Goal: Information Seeking & Learning: Understand process/instructions

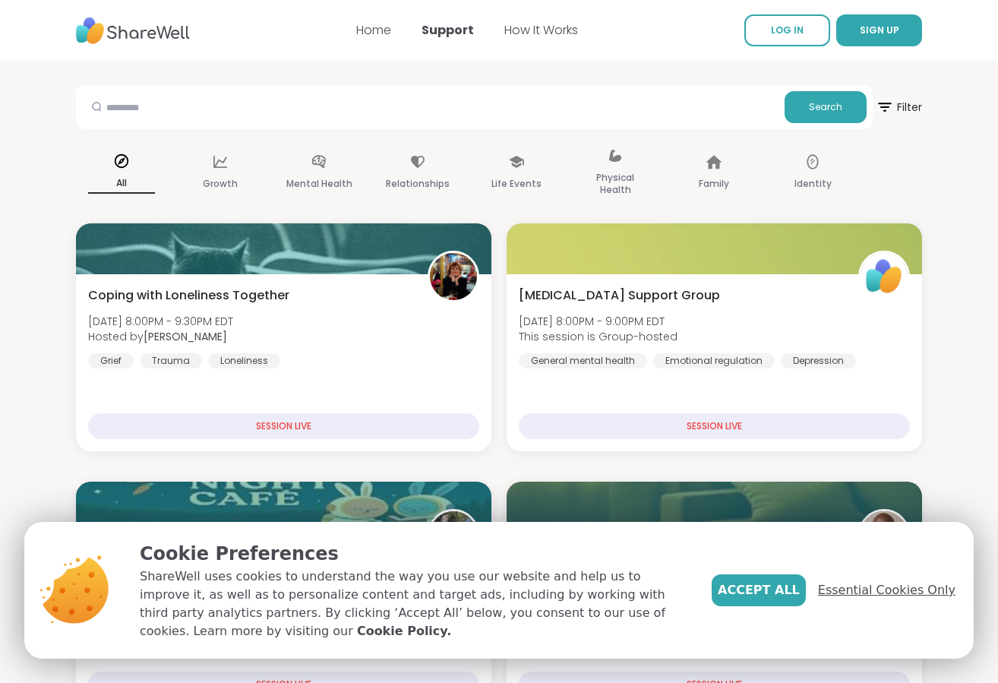
click at [878, 593] on span "Essential Cookies Only" at bounding box center [887, 590] width 138 height 18
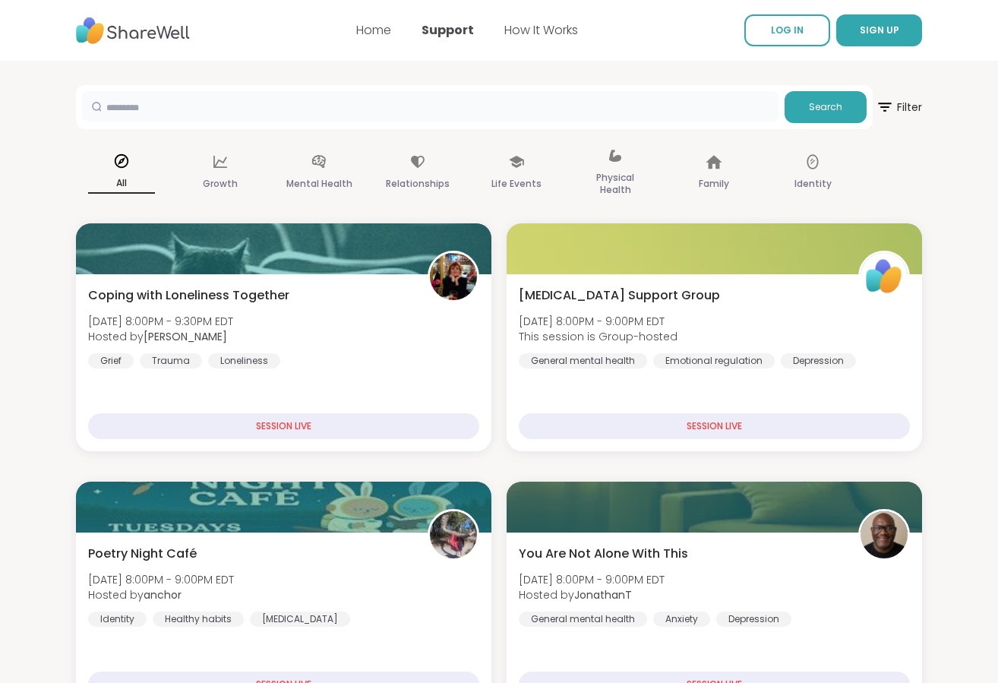
click at [176, 104] on input "text" at bounding box center [430, 106] width 697 height 30
type input "****"
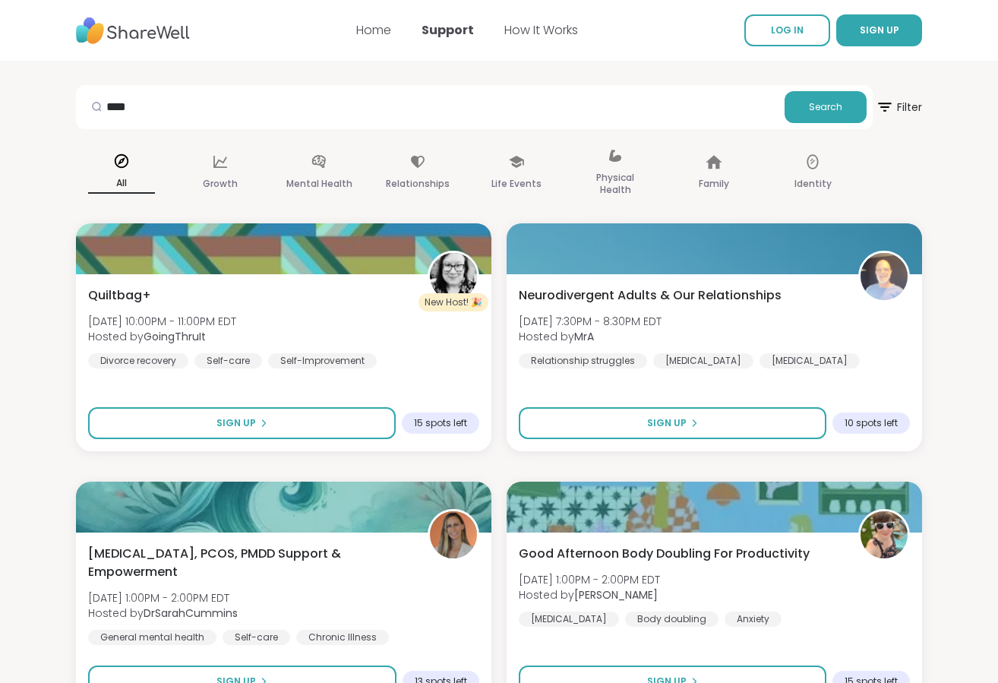
click at [137, 35] on img at bounding box center [133, 31] width 114 height 42
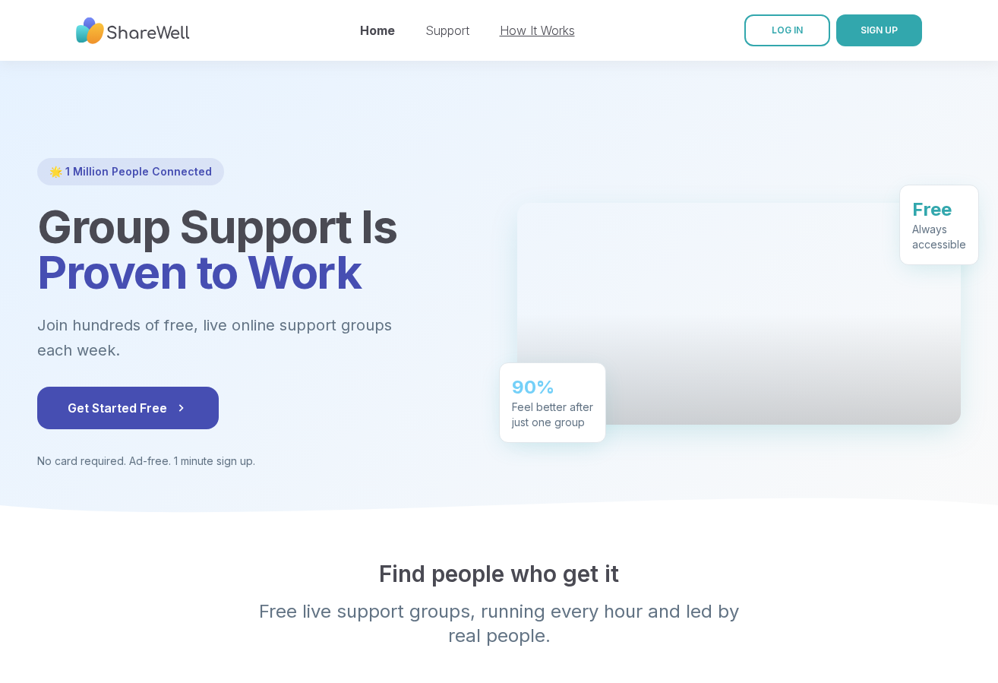
click at [541, 35] on link "How It Works" at bounding box center [537, 30] width 75 height 15
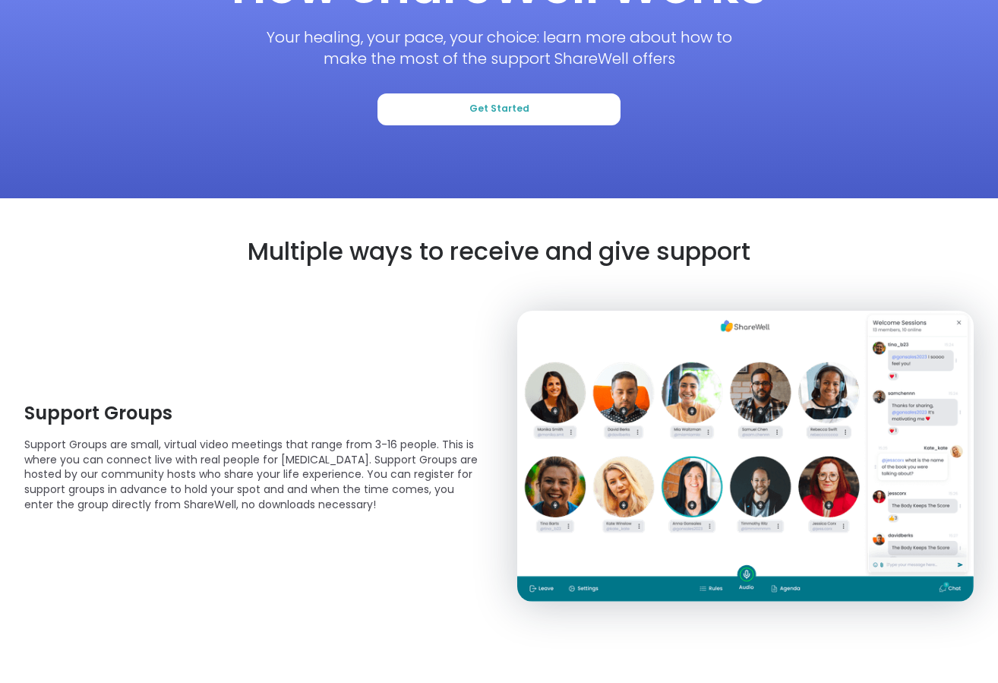
scroll to position [160, 0]
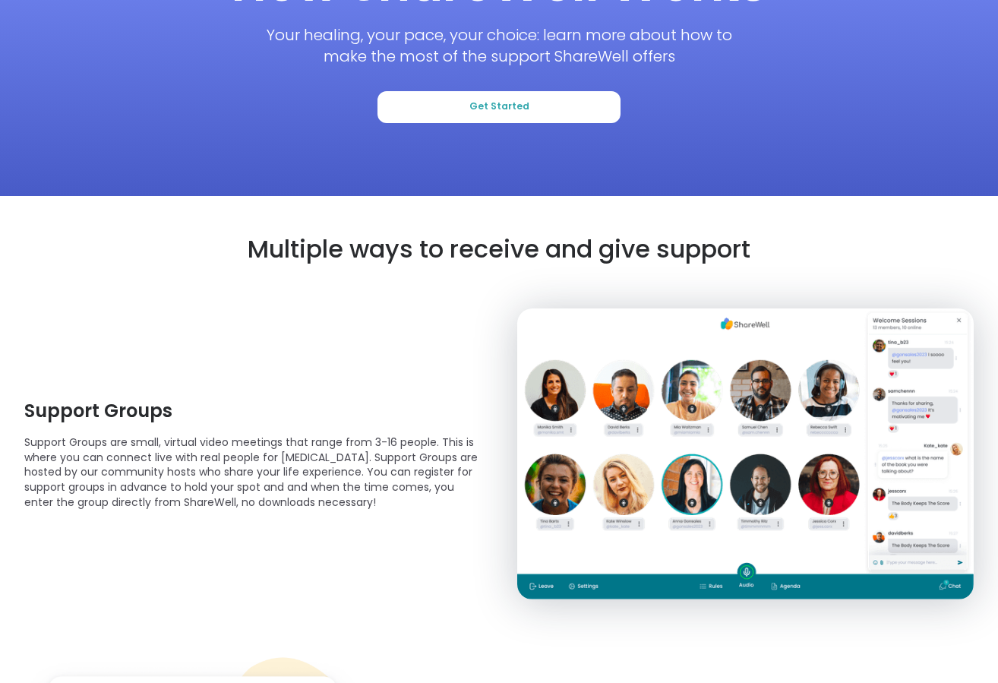
click at [184, 445] on p "Support Groups are small, virtual video meetings that range from 3-16 people. T…" at bounding box center [252, 472] width 457 height 74
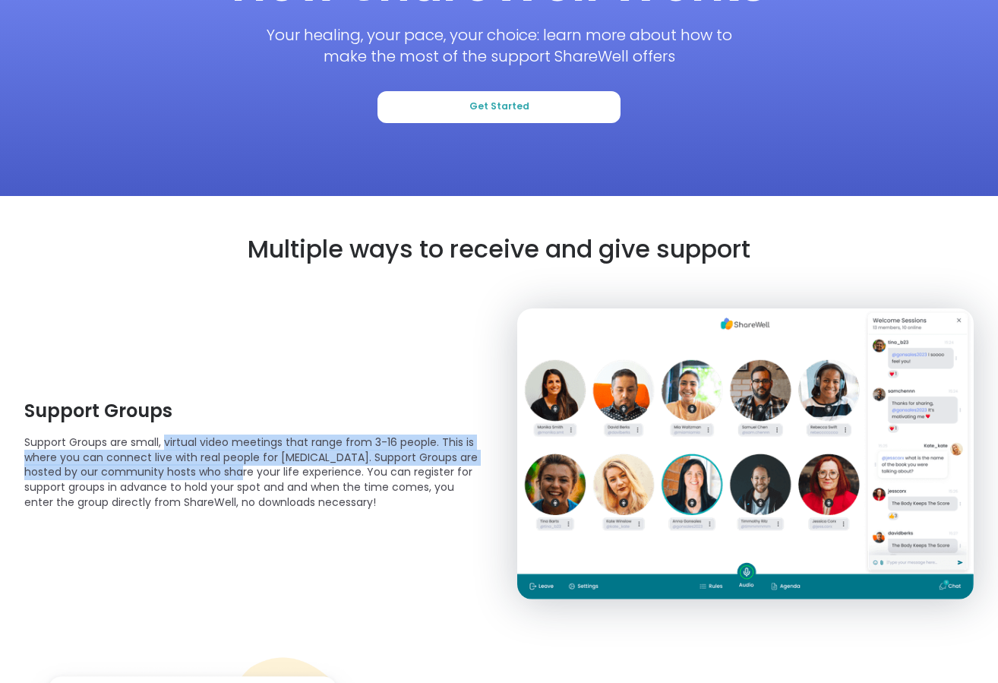
drag, startPoint x: 184, startPoint y: 445, endPoint x: 234, endPoint y: 477, distance: 59.4
click at [231, 477] on p "Support Groups are small, virtual video meetings that range from 3-16 people. T…" at bounding box center [252, 472] width 457 height 74
click at [234, 477] on p "Support Groups are small, virtual video meetings that range from 3-16 people. T…" at bounding box center [252, 472] width 457 height 74
